Goal: Use online tool/utility: Utilize a website feature to perform a specific function

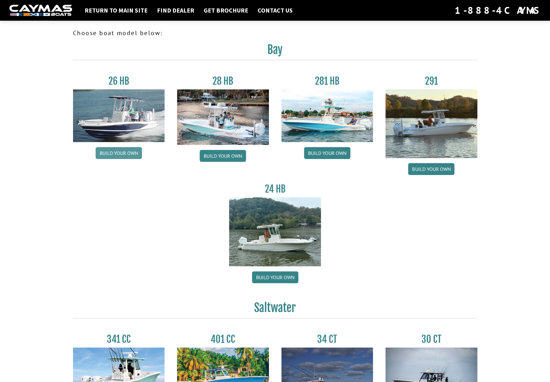
click at [123, 155] on link "Build your own" at bounding box center [119, 153] width 46 height 12
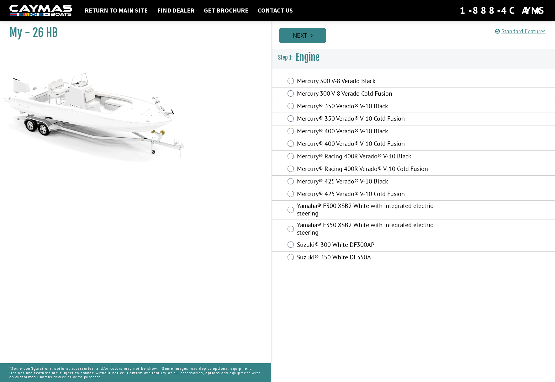
click at [295, 37] on link "Next" at bounding box center [302, 35] width 47 height 15
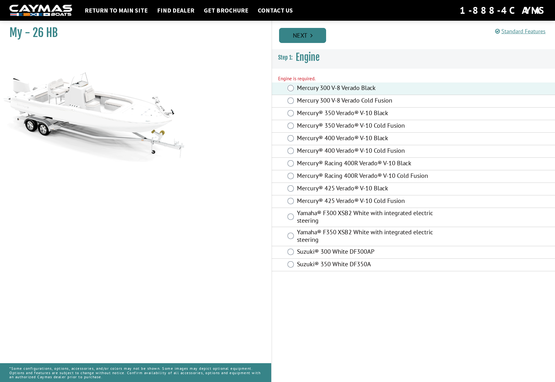
click at [304, 40] on link "Next" at bounding box center [302, 35] width 47 height 15
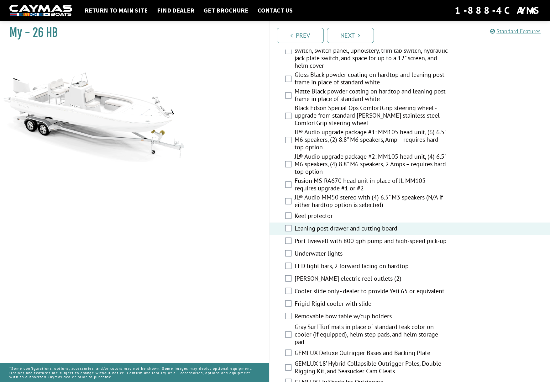
scroll to position [689, 0]
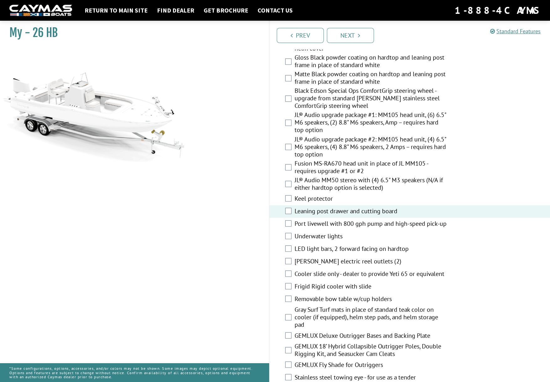
click at [282, 285] on div "Frigid Rigid cooler with slide" at bounding box center [410, 286] width 281 height 13
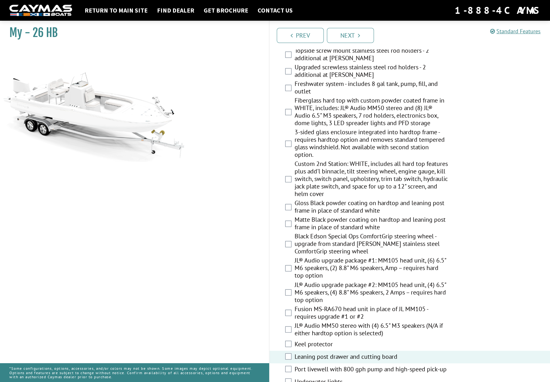
scroll to position [501, 0]
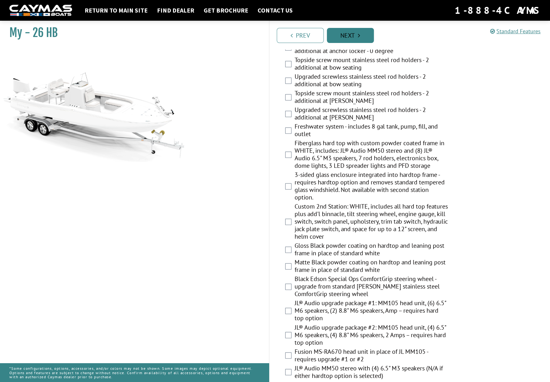
click at [369, 35] on link "Next" at bounding box center [350, 35] width 47 height 15
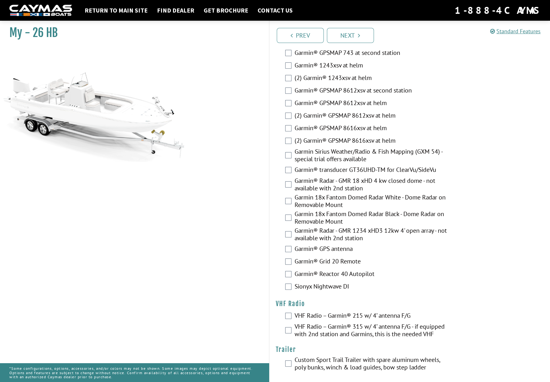
scroll to position [1527, 0]
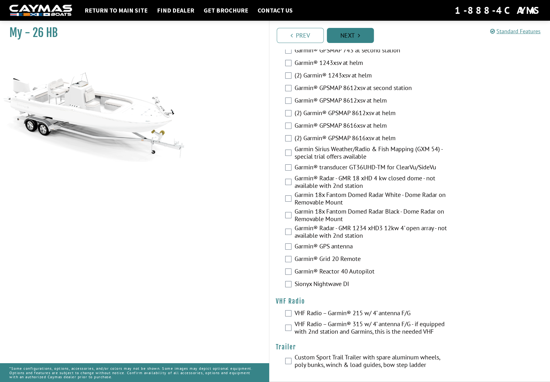
click at [337, 38] on link "Next" at bounding box center [350, 35] width 47 height 15
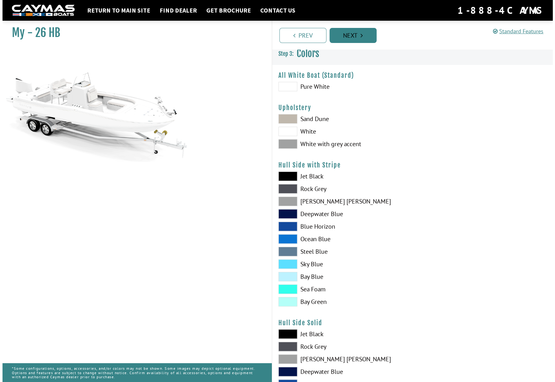
scroll to position [0, 0]
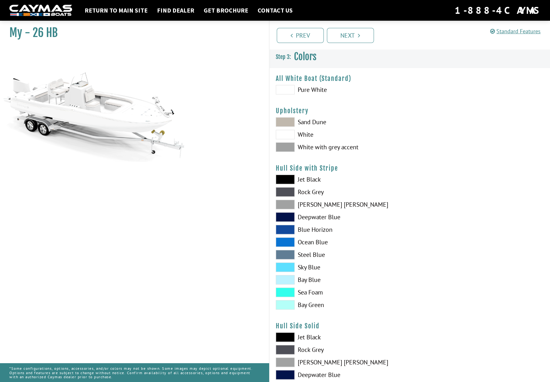
click at [292, 92] on span at bounding box center [285, 89] width 19 height 9
click at [361, 38] on link "Next" at bounding box center [350, 35] width 47 height 15
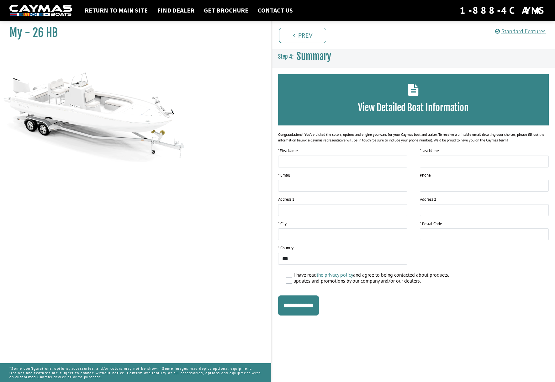
click at [418, 109] on h3 "View Detailed Boat Information" at bounding box center [413, 108] width 252 height 12
